Goal: Information Seeking & Learning: Learn about a topic

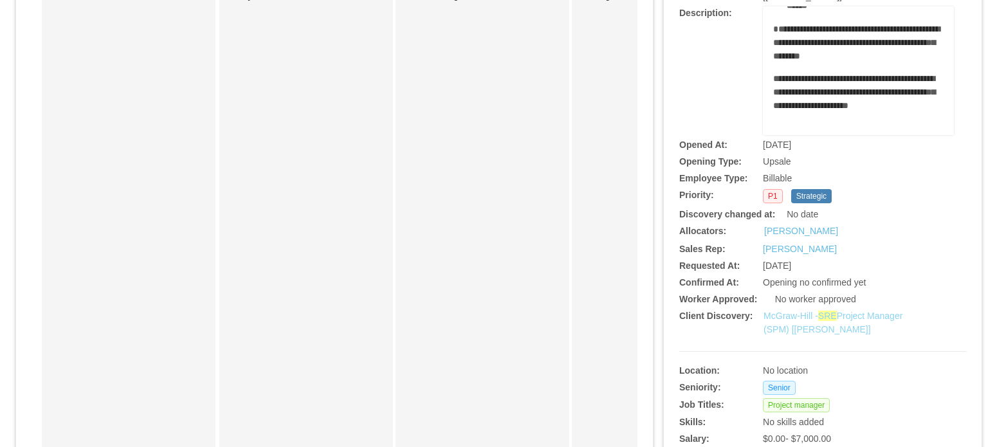
scroll to position [193, 0]
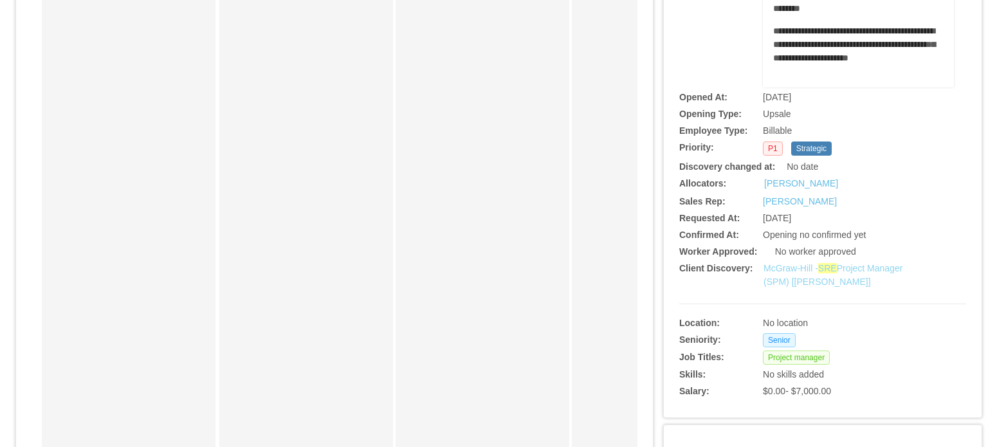
click at [784, 276] on link "[PERSON_NAME] - SRE Project Manager (SPM) [[PERSON_NAME]]" at bounding box center [832, 275] width 139 height 24
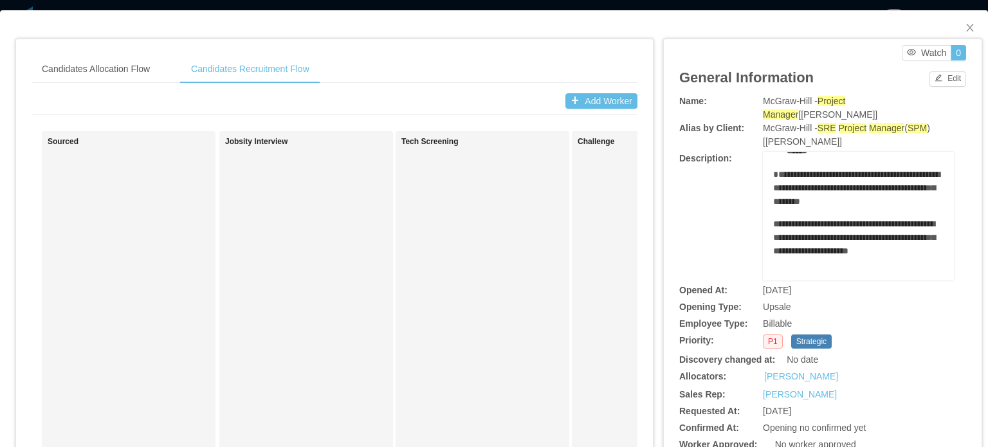
scroll to position [536, 0]
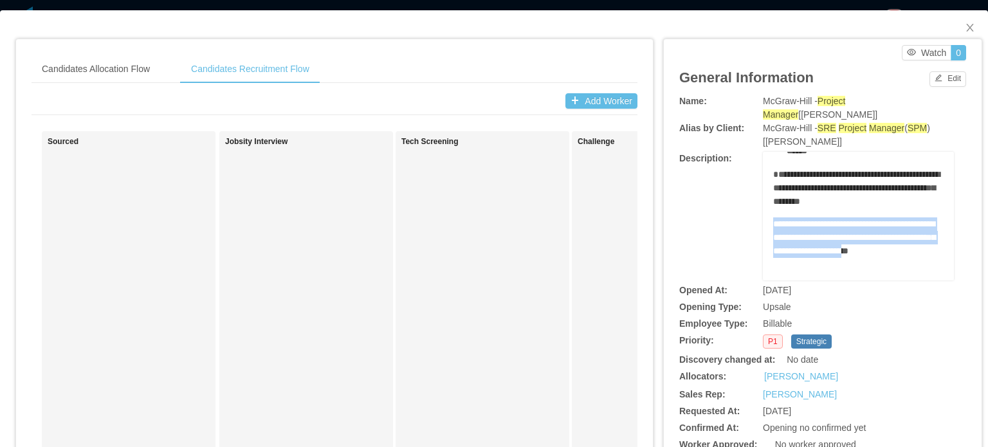
drag, startPoint x: 821, startPoint y: 233, endPoint x: 763, endPoint y: 170, distance: 85.1
click at [763, 170] on div "**********" at bounding box center [858, 216] width 191 height 129
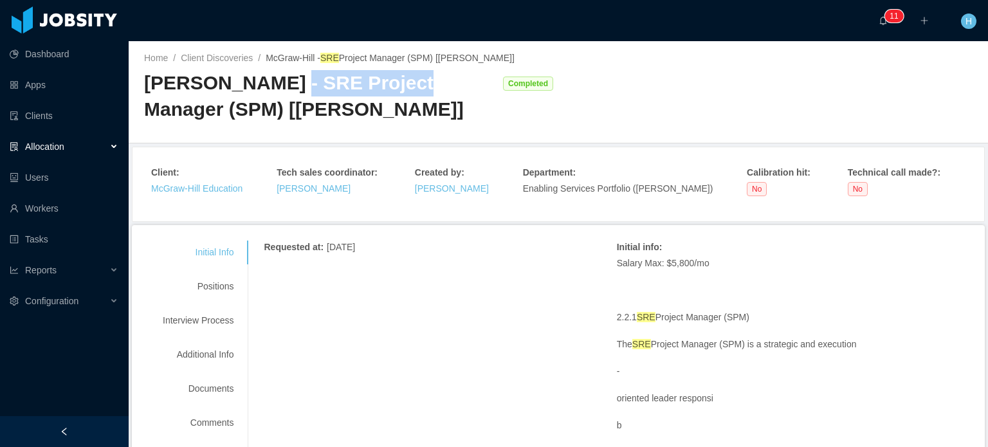
drag, startPoint x: 270, startPoint y: 84, endPoint x: 418, endPoint y: 95, distance: 148.3
click at [418, 95] on div "[PERSON_NAME] - SRE Project Manager (SPM) [[PERSON_NAME]]" at bounding box center [320, 96] width 352 height 52
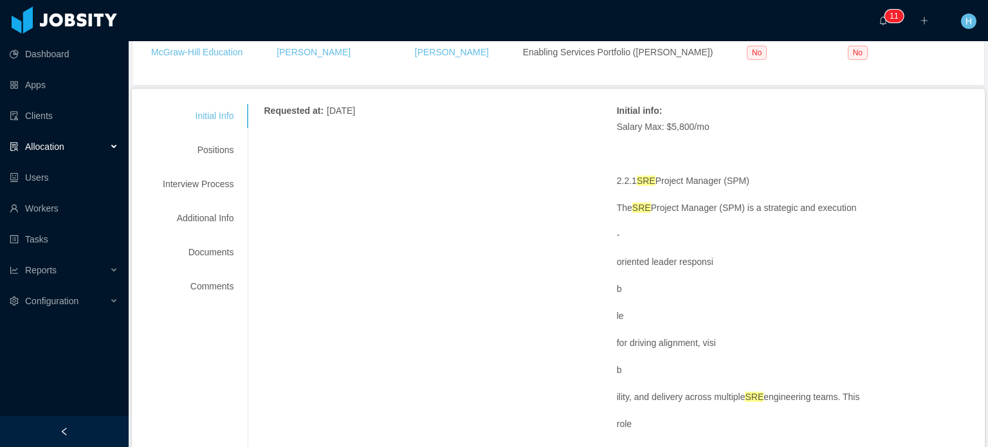
scroll to position [129, 0]
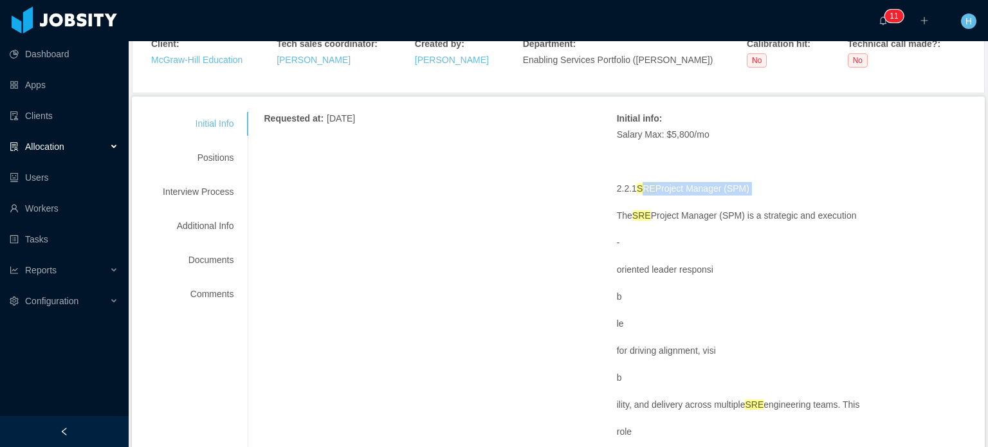
drag, startPoint x: 637, startPoint y: 194, endPoint x: 731, endPoint y: 205, distance: 94.0
drag, startPoint x: 641, startPoint y: 215, endPoint x: 634, endPoint y: 216, distance: 6.5
click at [641, 216] on ah_el_jm_1757639839554 "SRE" at bounding box center [641, 215] width 19 height 10
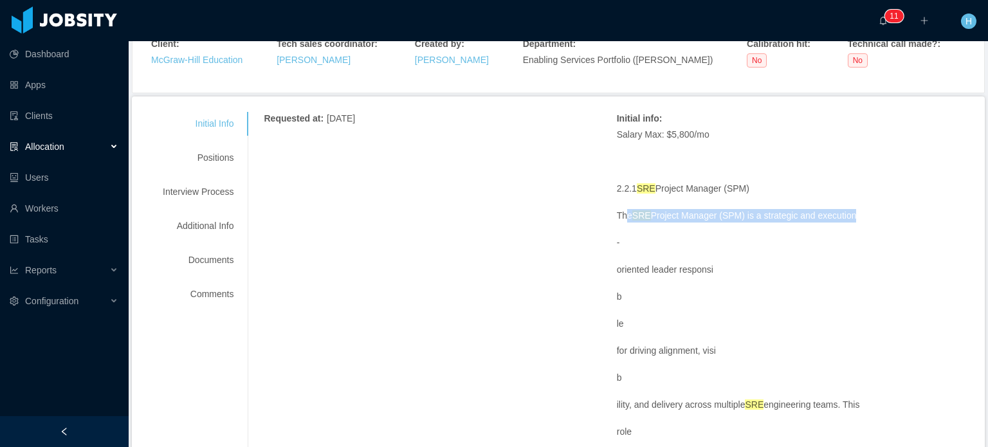
drag, startPoint x: 617, startPoint y: 213, endPoint x: 841, endPoint y: 221, distance: 224.0
click at [841, 221] on p "The SRE Project Manager (SPM) is a strategic and execution" at bounding box center [793, 216] width 352 height 14
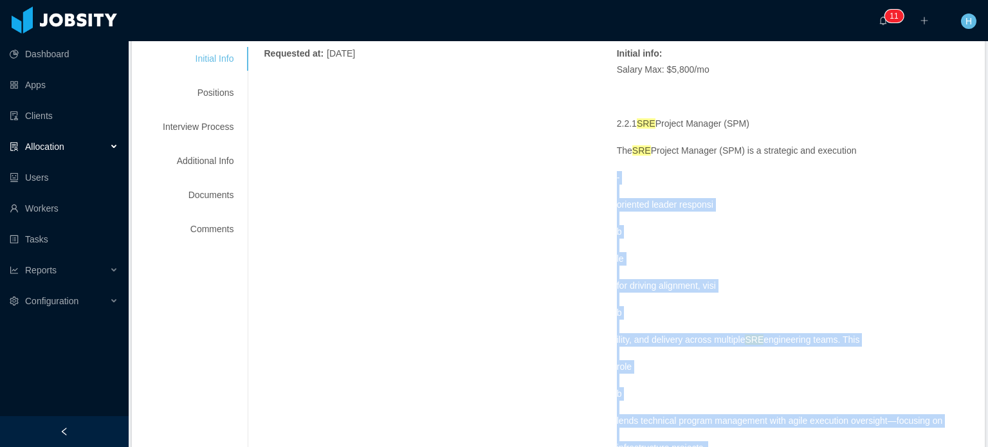
scroll to position [0, 0]
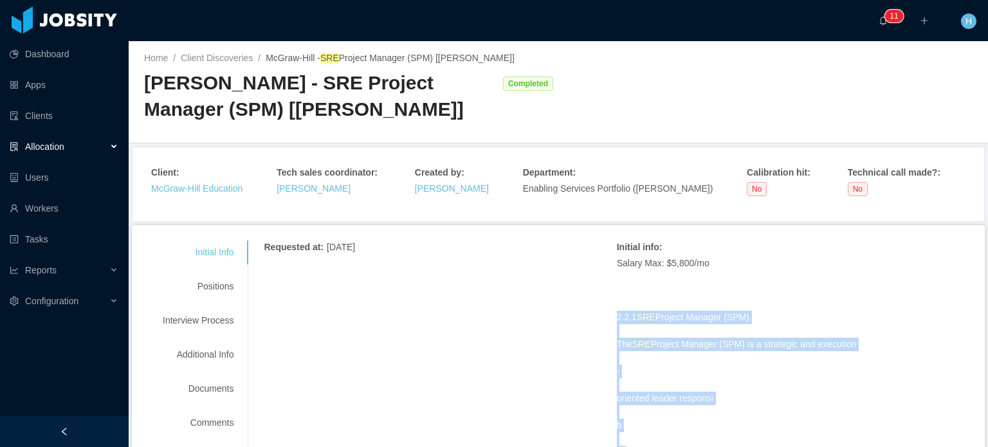
drag, startPoint x: 666, startPoint y: 278, endPoint x: 594, endPoint y: 316, distance: 81.1
copy span "2.2.1 SRE Project Manager (SPM) The SRE Project Manager (SPM) is a strategic an…"
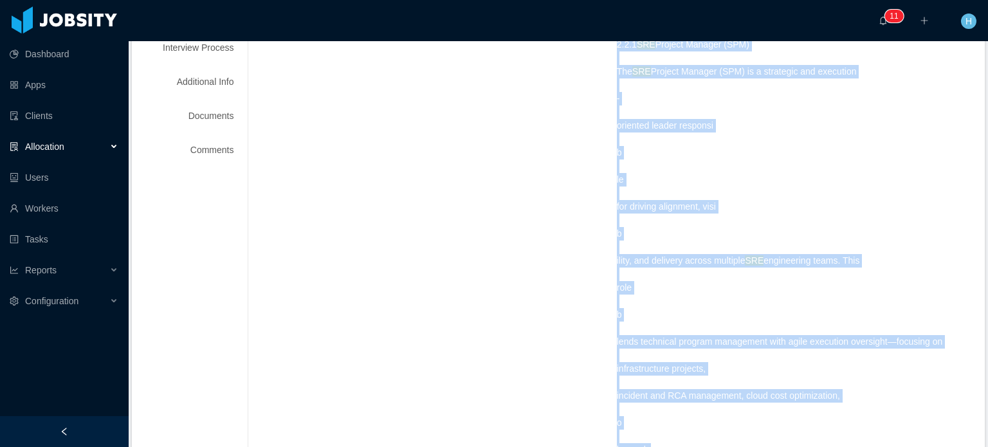
scroll to position [322, 0]
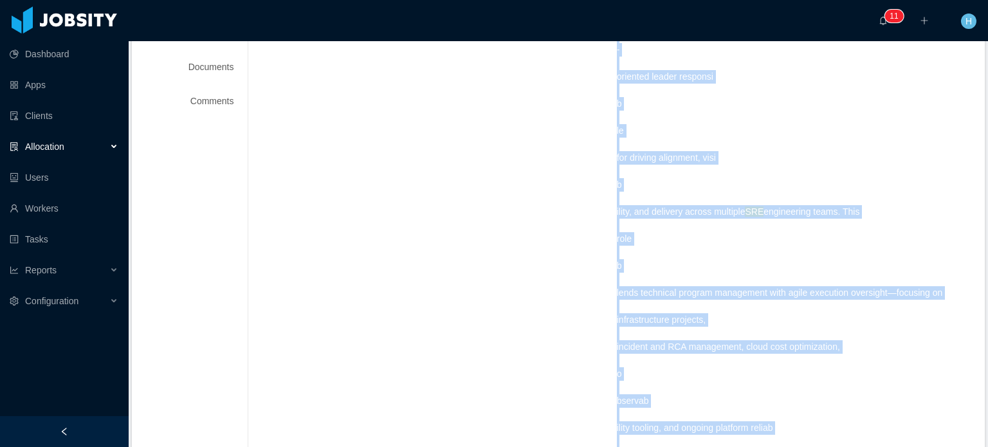
copy span "2.2.1 SRE Project Manager (SPM) The SRE Project Manager (SPM) is a strategic an…"
